Goal: Transaction & Acquisition: Book appointment/travel/reservation

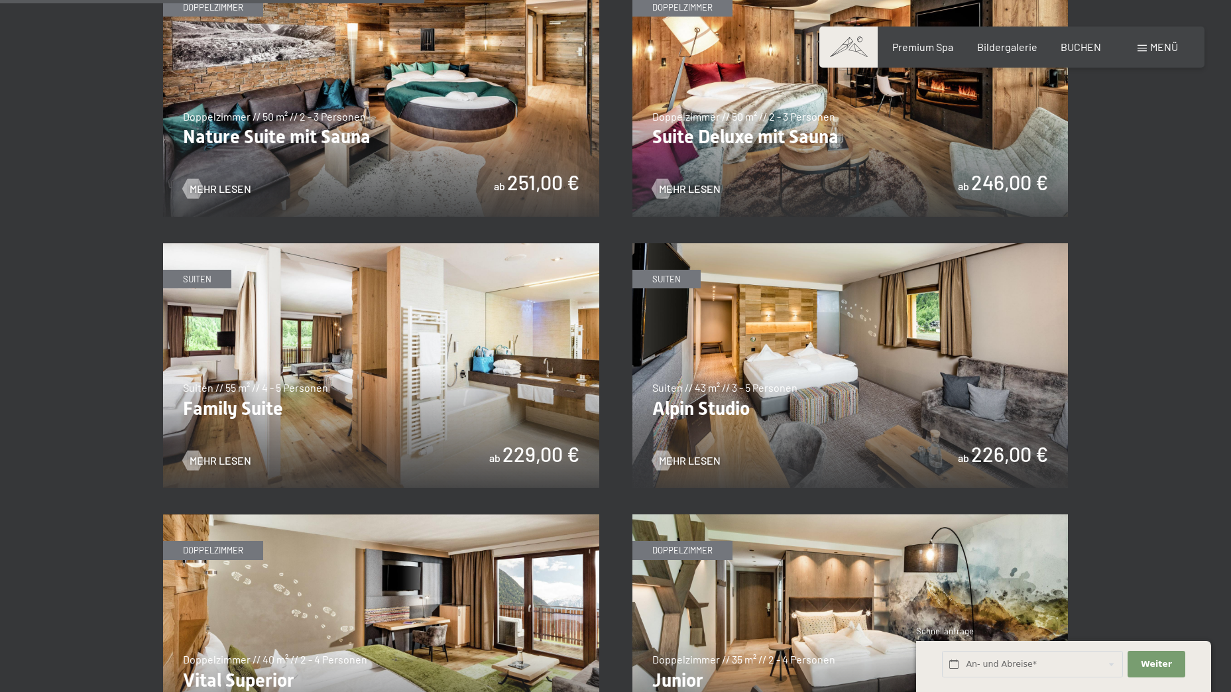
scroll to position [1458, 0]
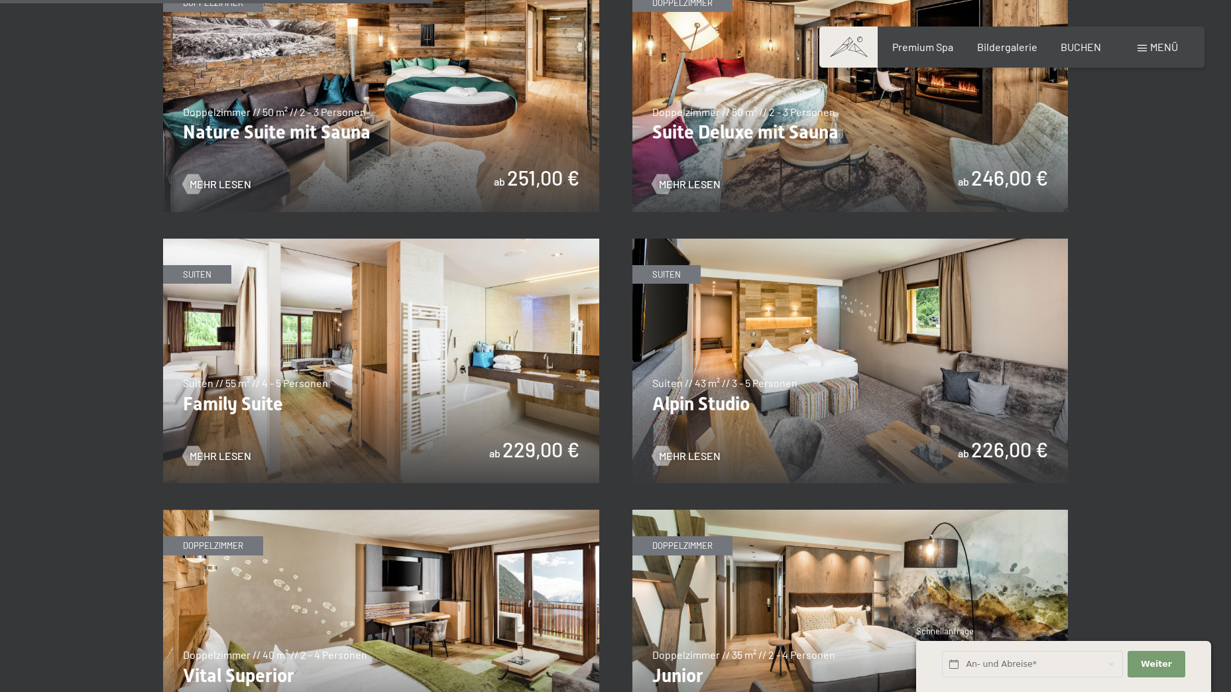
click at [771, 371] on img at bounding box center [850, 361] width 436 height 245
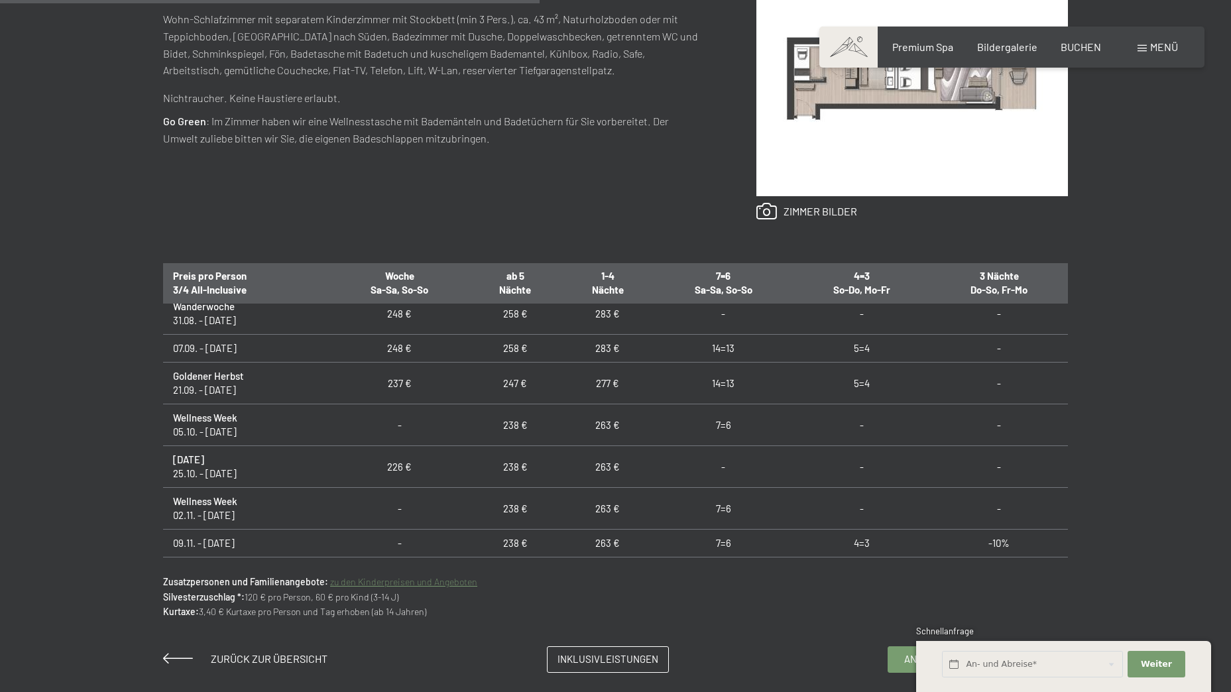
scroll to position [66, 0]
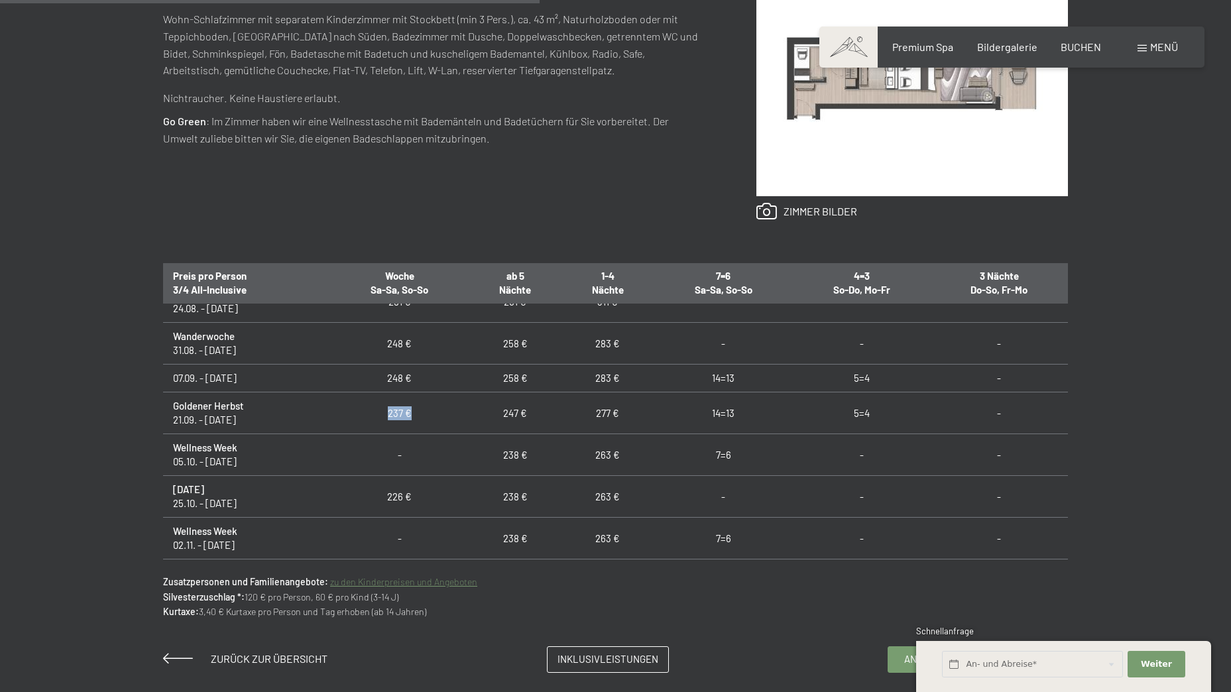
drag, startPoint x: 413, startPoint y: 414, endPoint x: 381, endPoint y: 419, distance: 32.2
click at [381, 419] on td "237 €" at bounding box center [399, 413] width 139 height 42
click at [431, 620] on div "Anfragen Buchen Suiten // 43 m² // 3 - 5 Personen Alpin Studio ab 226,00 € Auss…" at bounding box center [615, 241] width 1004 height 863
drag, startPoint x: 431, startPoint y: 620, endPoint x: 371, endPoint y: 639, distance: 63.3
click at [371, 639] on div "Anfragen Buchen Suiten // 43 m² // 3 - 5 Personen Alpin Studio ab 226,00 € Auss…" at bounding box center [615, 241] width 1004 height 863
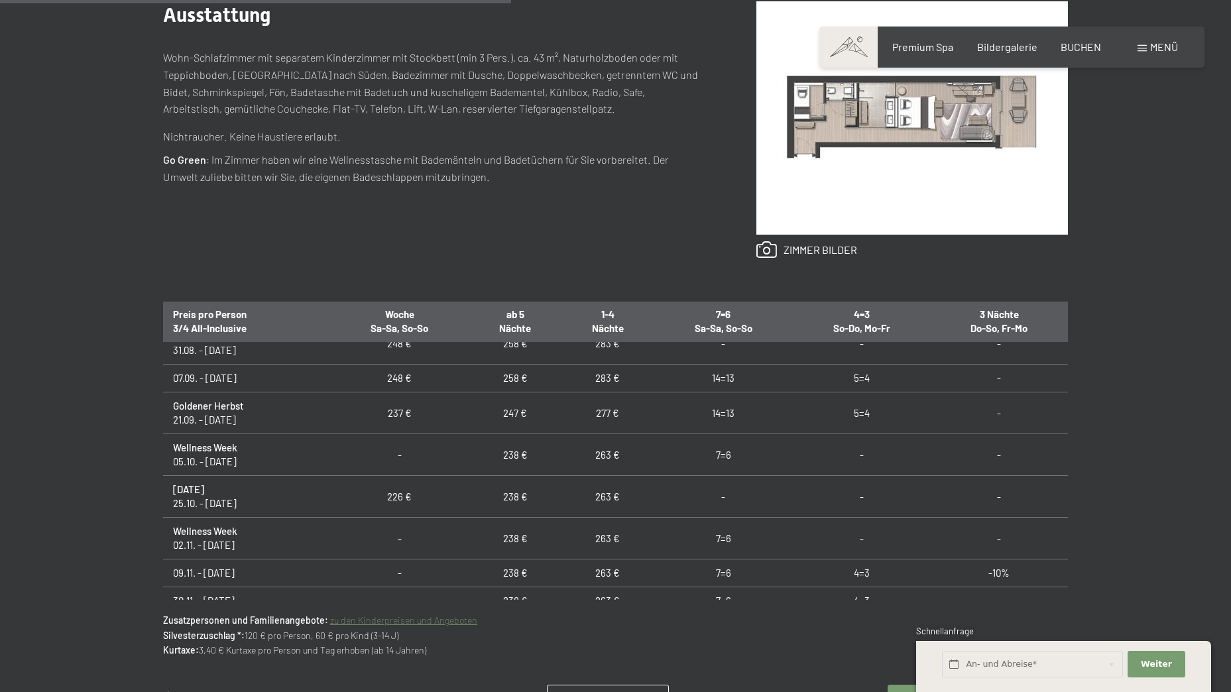
scroll to position [38, 0]
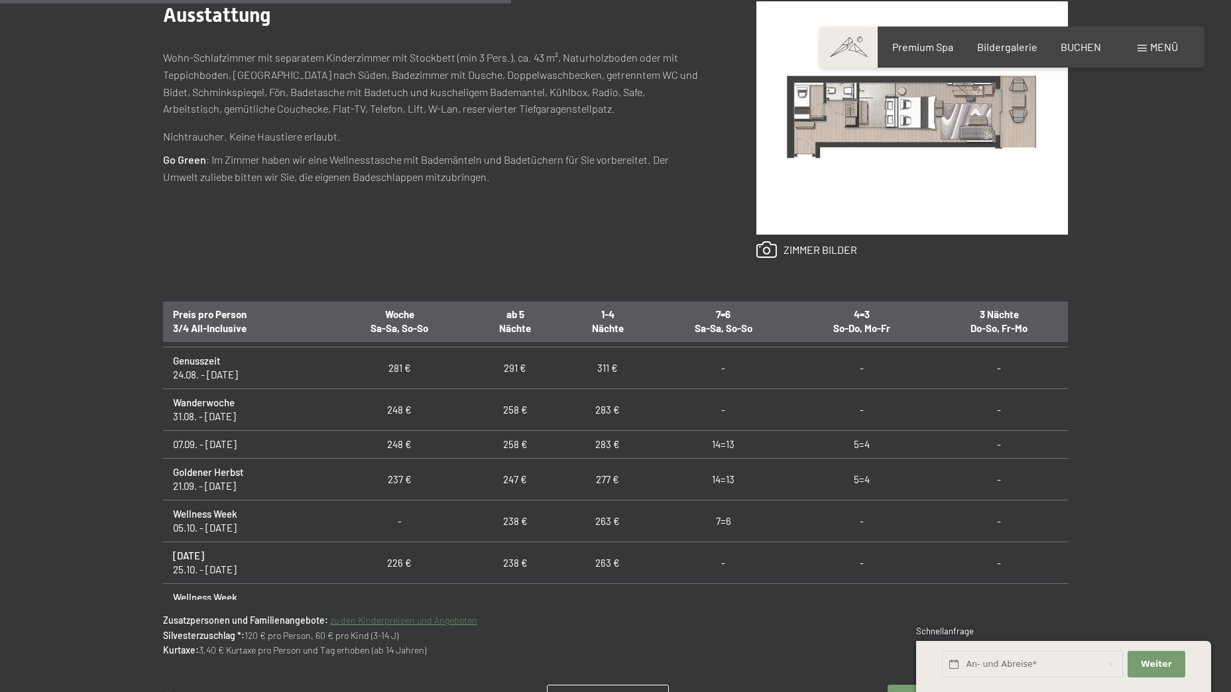
click at [616, 648] on p "Zusatzpersonen und Familienangebote: zu den Kinderpreisen und Angeboten Silvest…" at bounding box center [615, 635] width 905 height 44
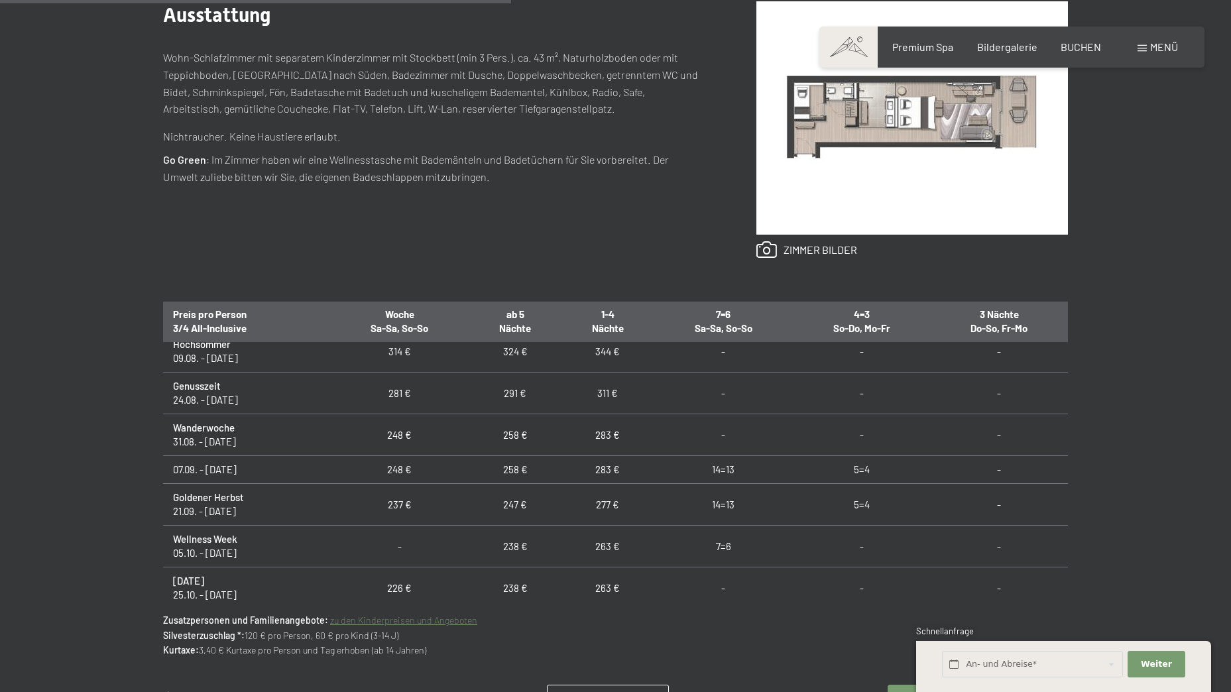
scroll to position [0, 0]
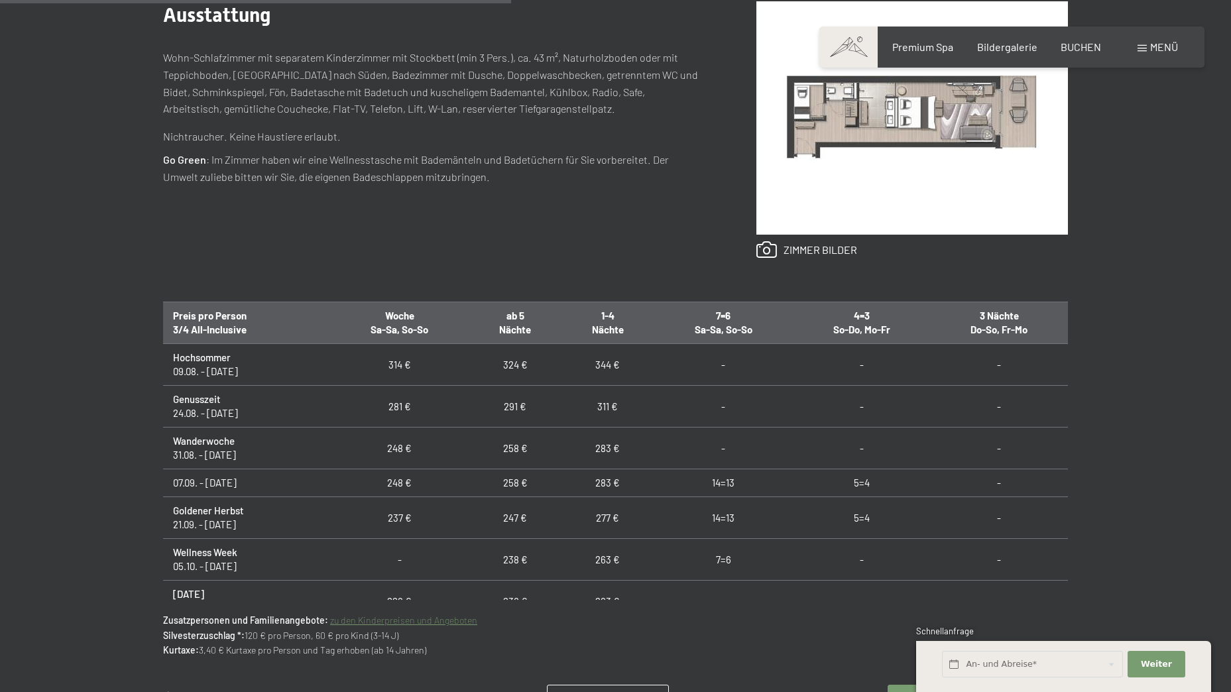
click at [278, 628] on p "Zusatzpersonen und Familienangebote: zu den Kinderpreisen und Angeboten Silvest…" at bounding box center [615, 635] width 905 height 44
click at [292, 642] on p "Zusatzpersonen und Familienangebote: zu den Kinderpreisen und Angeboten Silvest…" at bounding box center [615, 635] width 905 height 44
drag, startPoint x: 453, startPoint y: 646, endPoint x: 173, endPoint y: 634, distance: 280.6
click at [173, 634] on p "Zusatzpersonen und Familienangebote: zu den Kinderpreisen und Angeboten Silvest…" at bounding box center [615, 635] width 905 height 44
drag, startPoint x: 173, startPoint y: 634, endPoint x: 161, endPoint y: 654, distance: 23.2
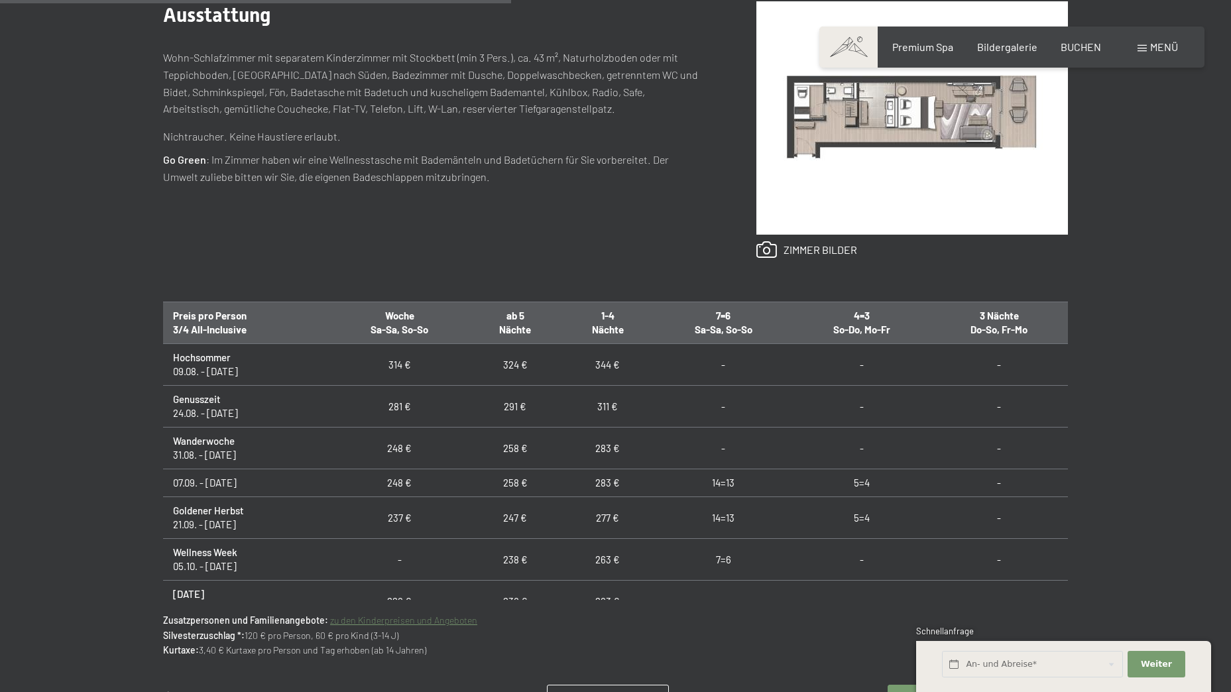
click at [168, 648] on strong "Kurtaxe:" at bounding box center [181, 649] width 36 height 11
click at [95, 459] on div "Anfragen Buchen Suiten // 43 m² // 3 - 5 Personen Alpin Studio ab 226,00 € Auss…" at bounding box center [615, 279] width 1231 height 863
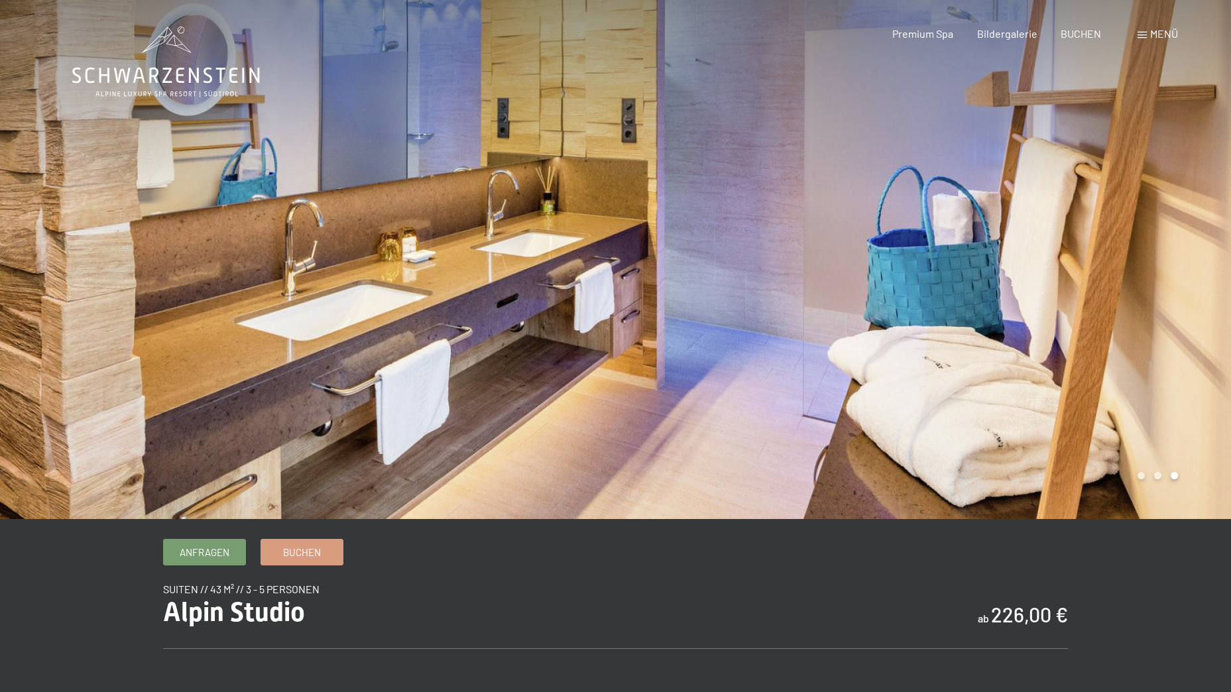
click at [1102, 331] on div at bounding box center [924, 259] width 616 height 519
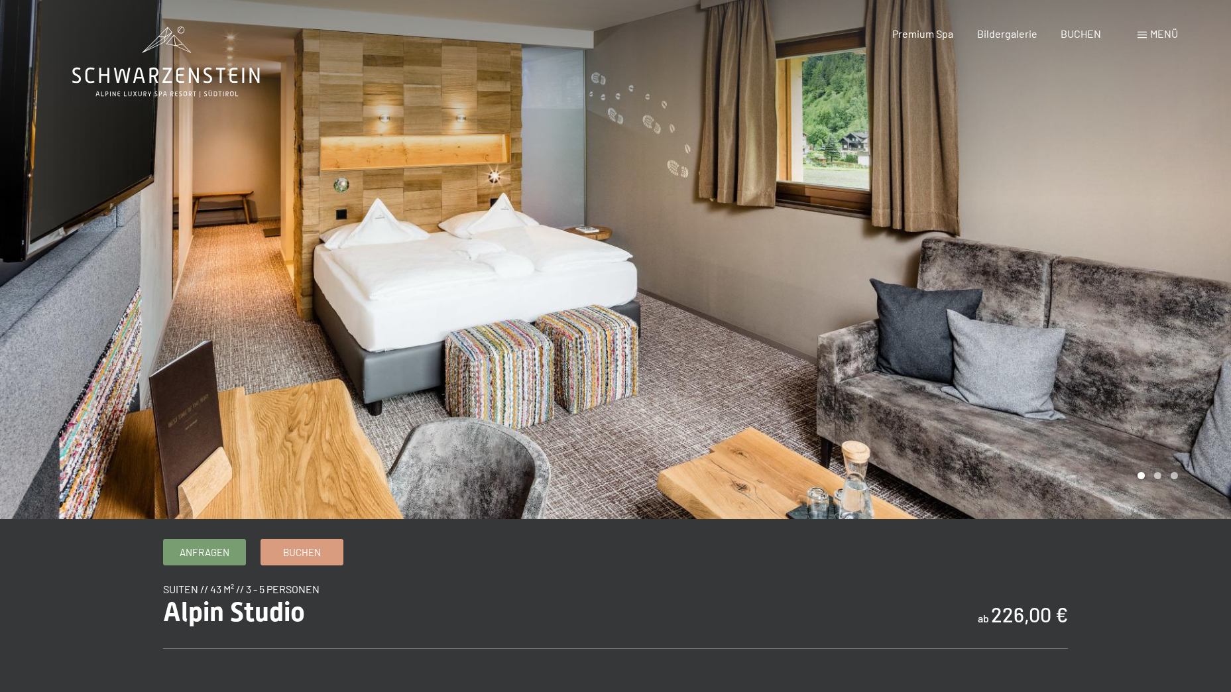
click at [1082, 310] on div at bounding box center [924, 259] width 616 height 519
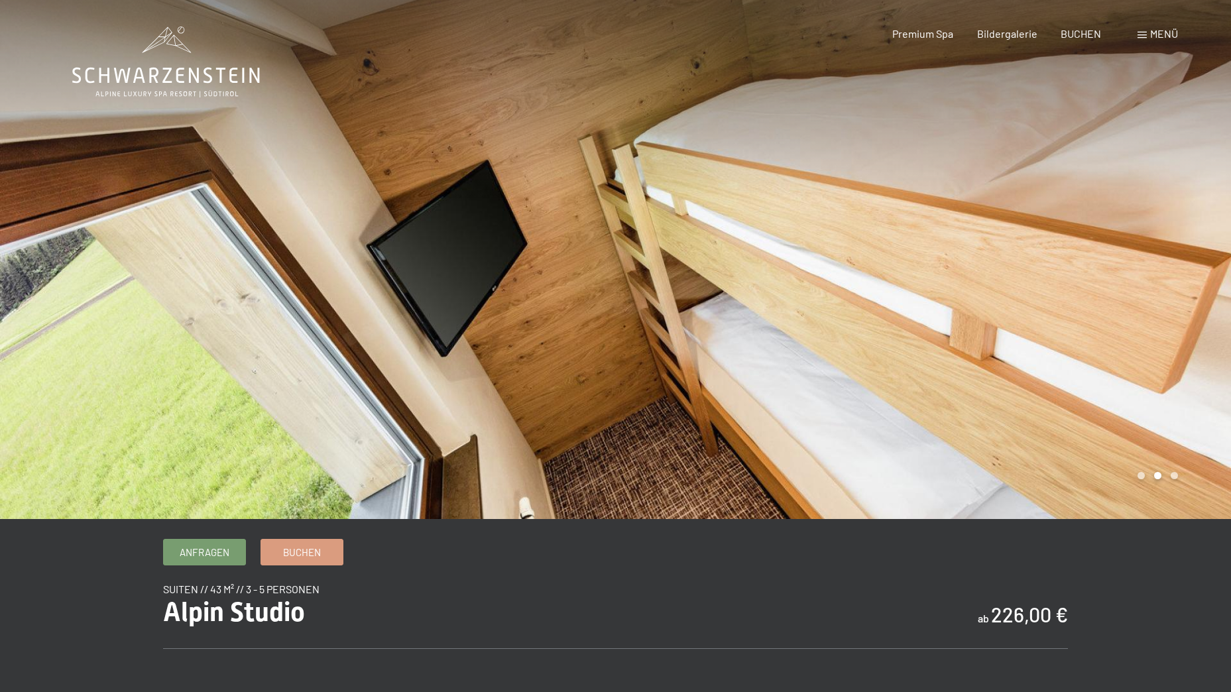
click at [1082, 310] on div at bounding box center [924, 259] width 616 height 519
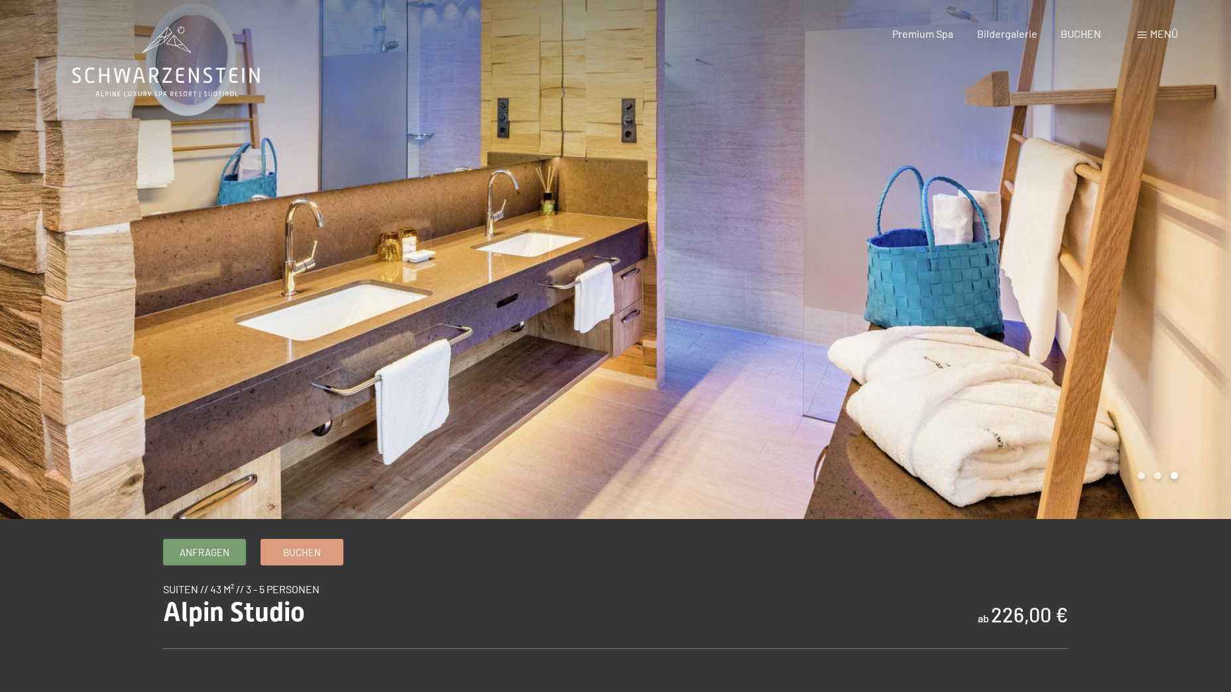
click at [1082, 310] on div at bounding box center [924, 259] width 616 height 519
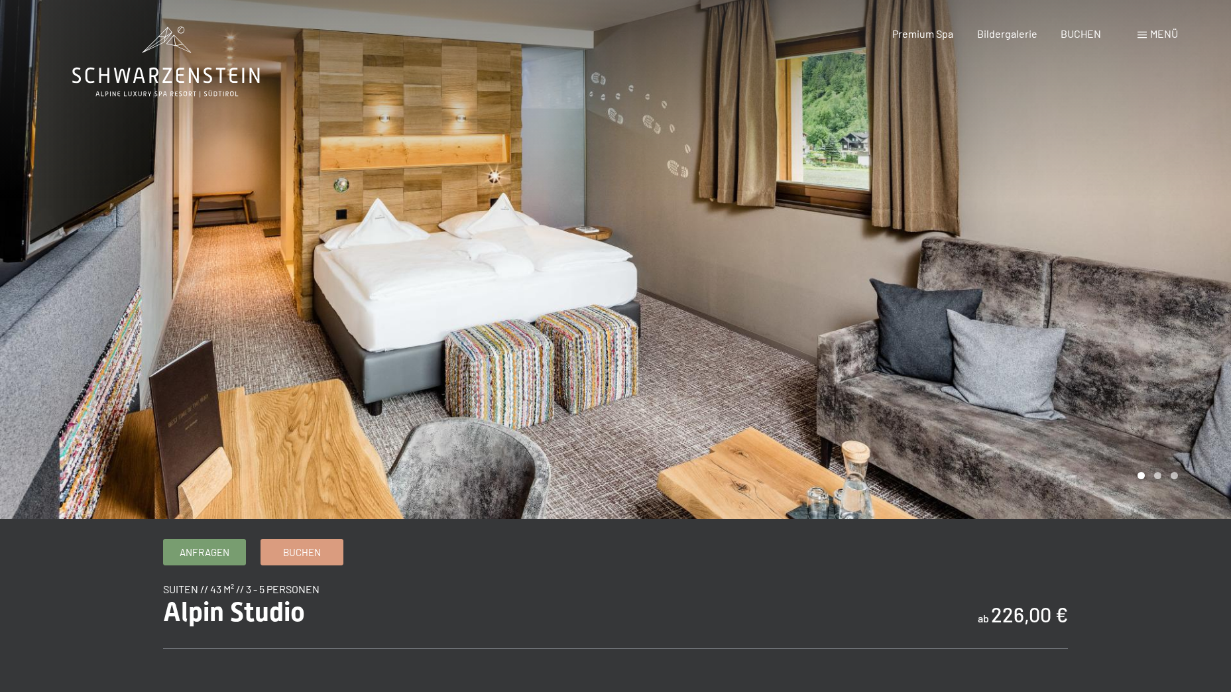
click at [1082, 309] on div at bounding box center [924, 259] width 616 height 519
